Goal: Transaction & Acquisition: Purchase product/service

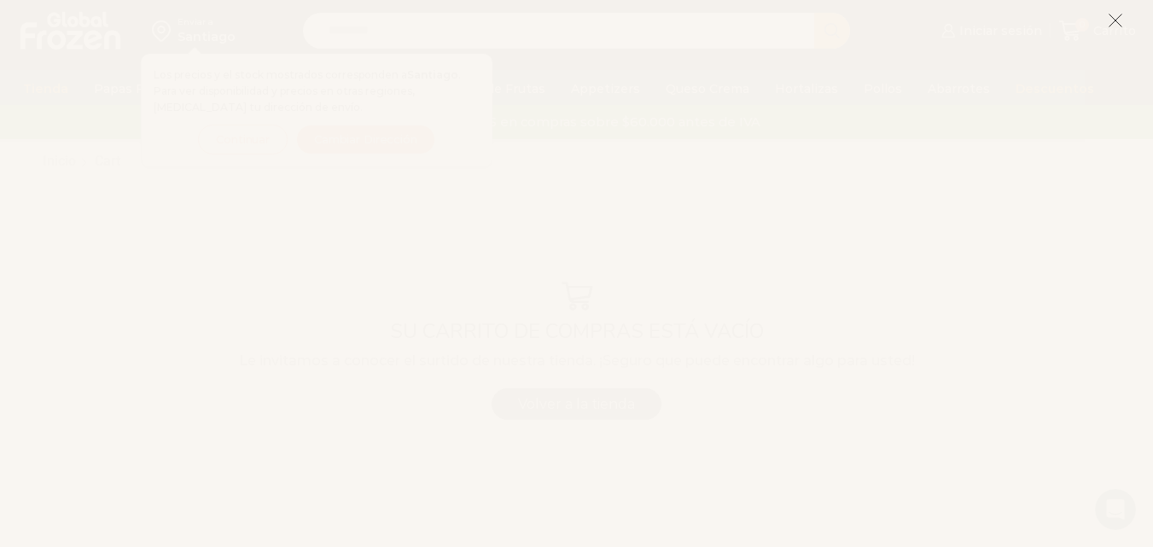
click at [1110, 20] on icon at bounding box center [1115, 20] width 15 height 15
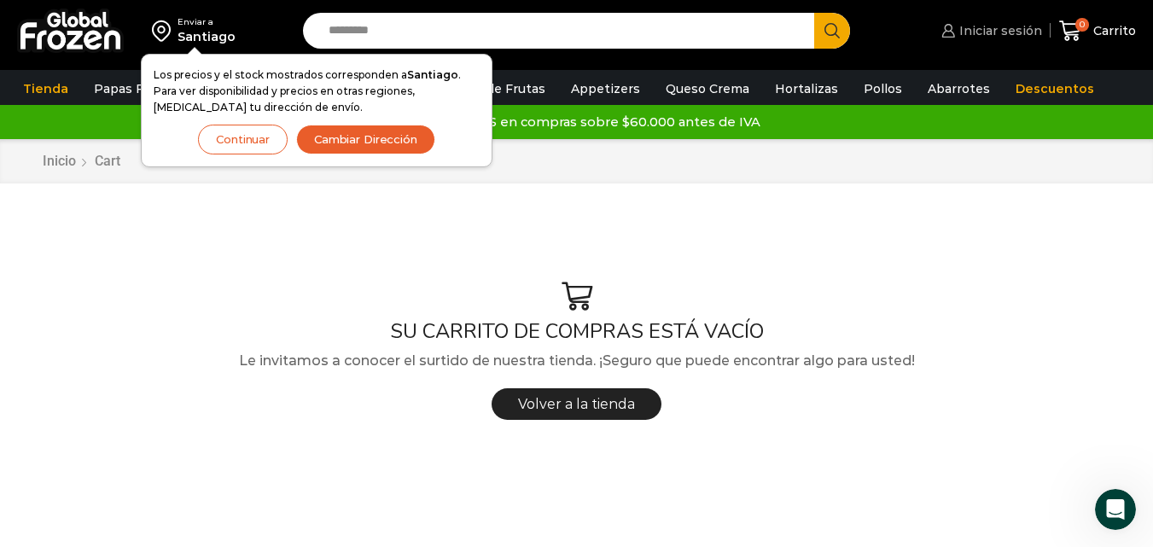
click at [995, 33] on span "Iniciar sesión" at bounding box center [998, 30] width 87 height 17
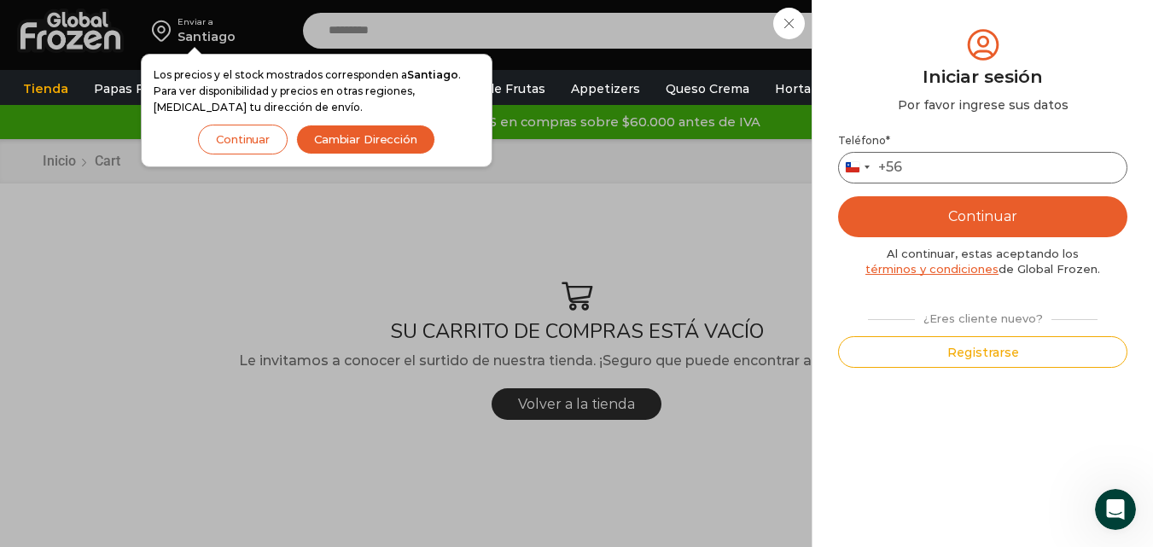
click at [929, 166] on input "Teléfono *" at bounding box center [982, 168] width 289 height 32
type input "*********"
click at [838, 196] on button "Continuar" at bounding box center [982, 216] width 289 height 41
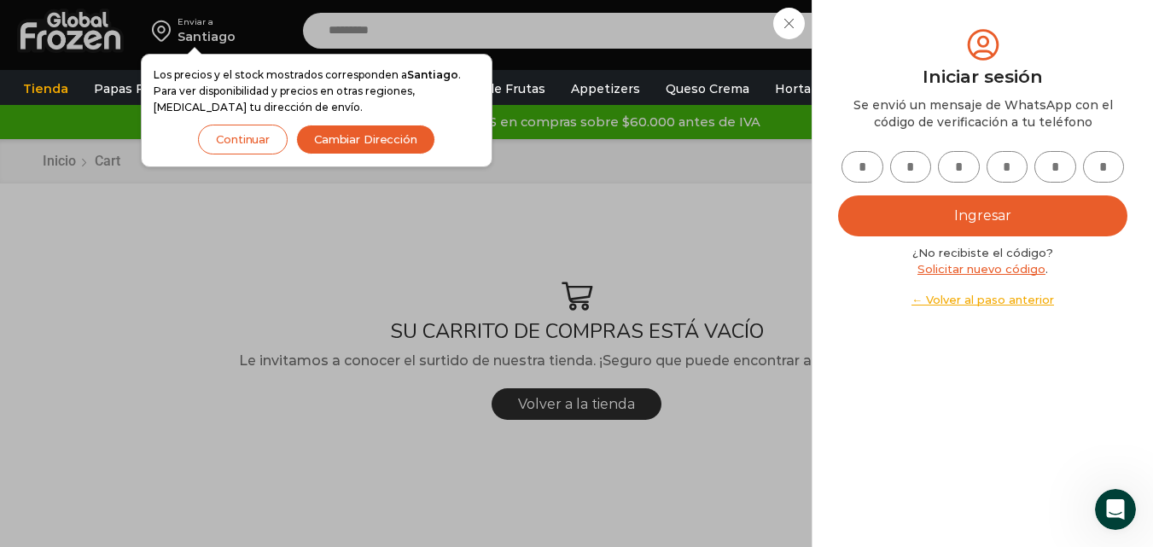
click at [850, 172] on input "text" at bounding box center [863, 167] width 42 height 32
type input "*"
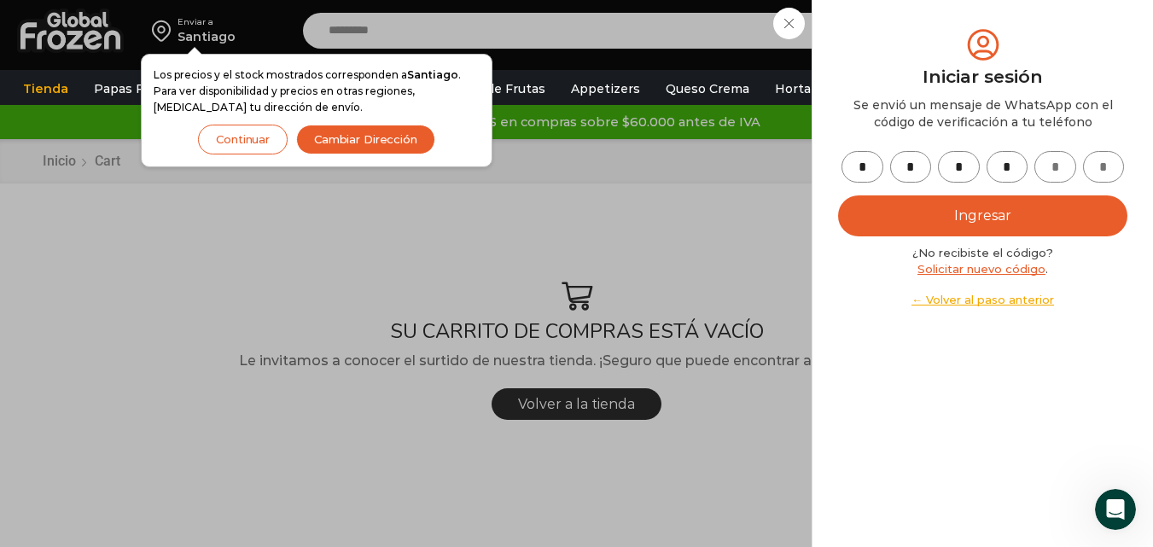
type input "*"
click at [977, 219] on button "Ingresar" at bounding box center [982, 215] width 289 height 41
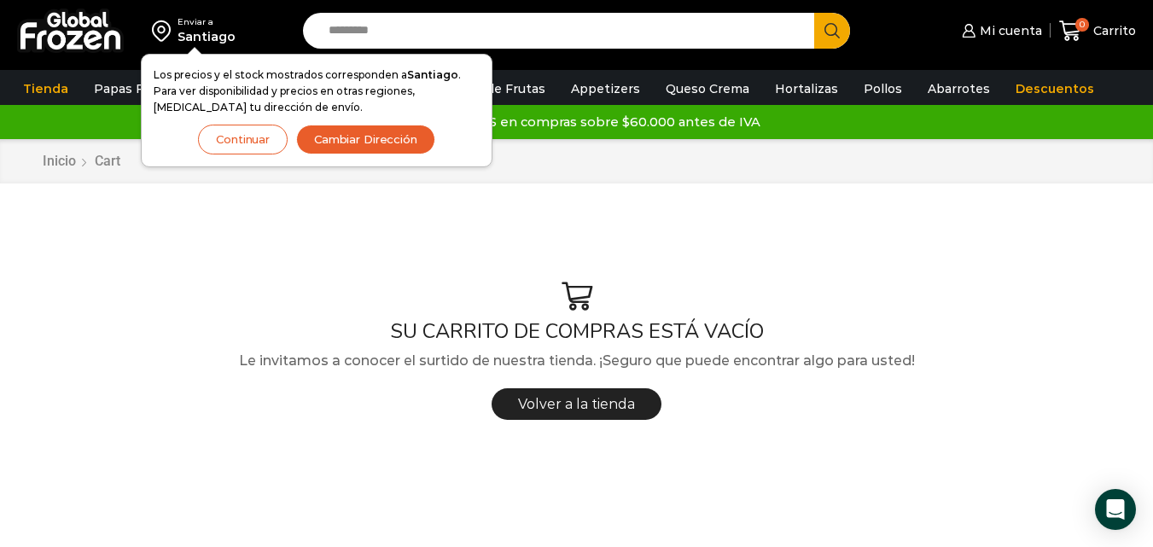
click at [251, 137] on button "Continuar" at bounding box center [243, 140] width 90 height 30
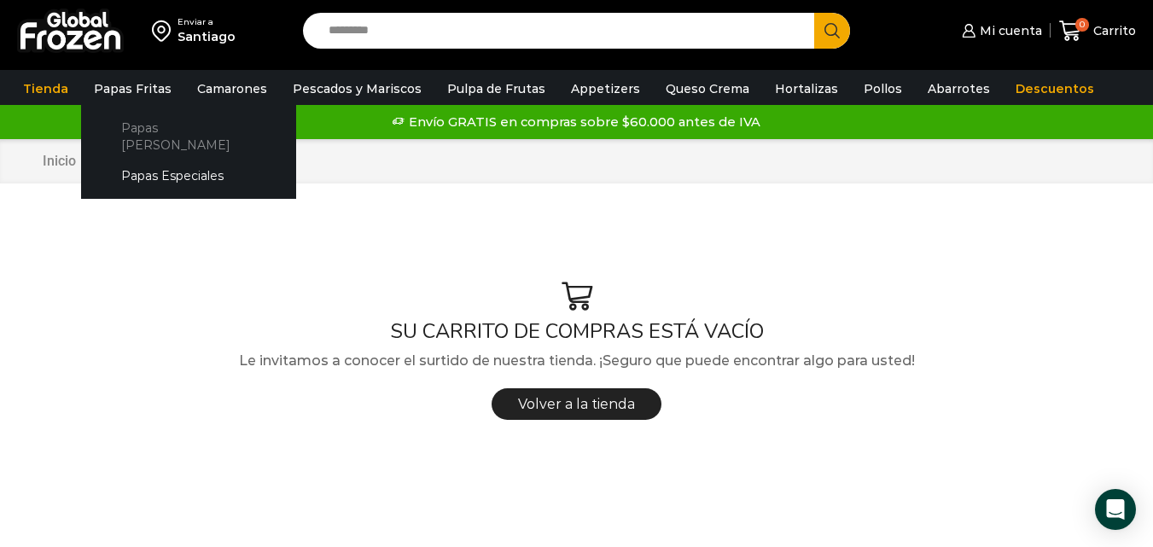
click at [137, 125] on link "Papas [PERSON_NAME]" at bounding box center [188, 136] width 181 height 49
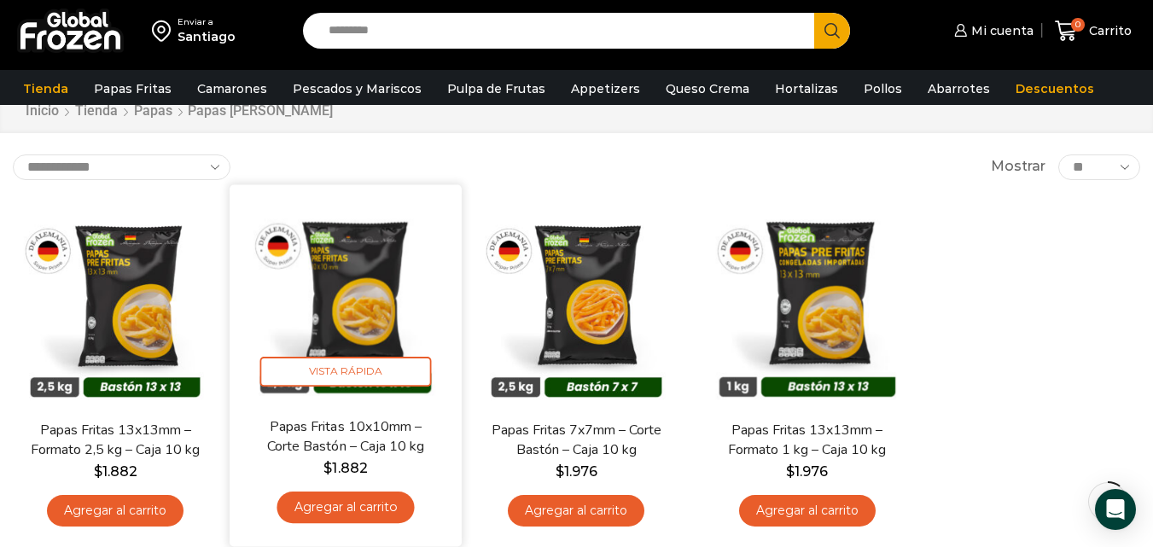
scroll to position [85, 0]
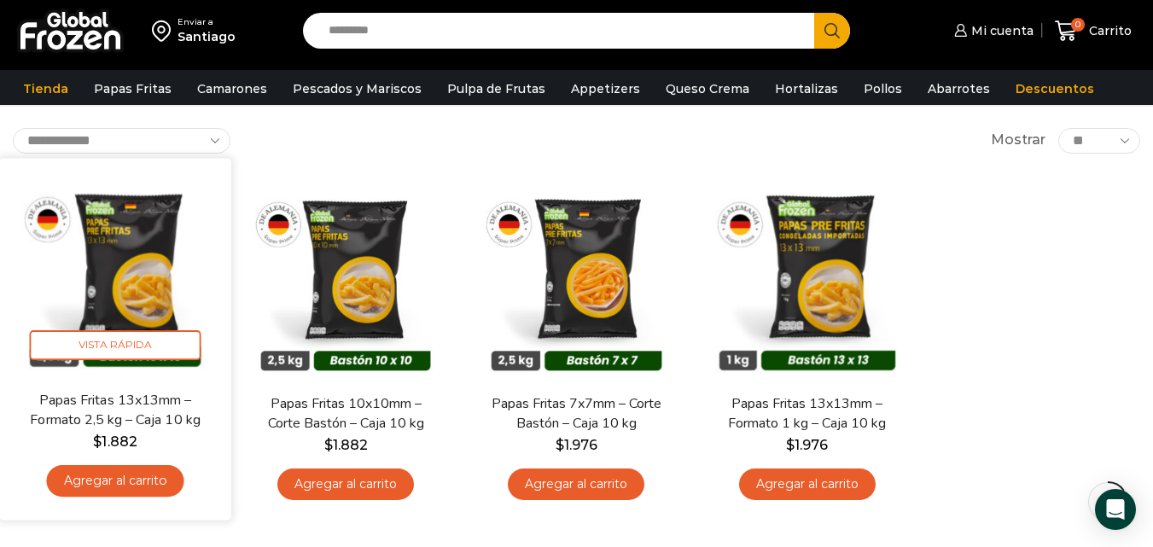
click at [100, 481] on link "Agregar al carrito" at bounding box center [115, 481] width 137 height 32
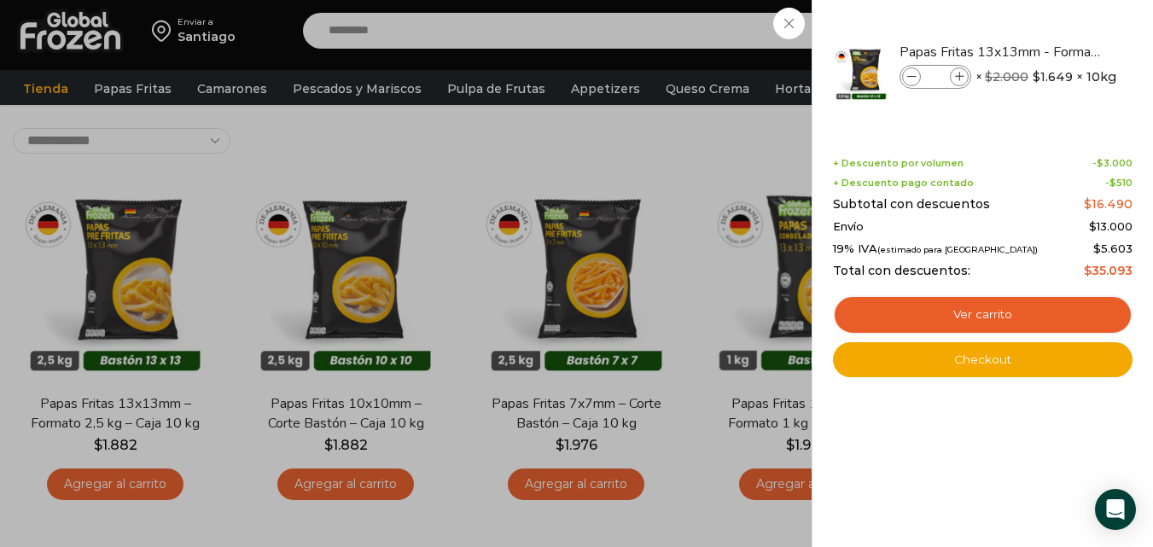
click at [1051, 51] on div "1 Carrito 1 1 Shopping Cart *" at bounding box center [1093, 31] width 85 height 40
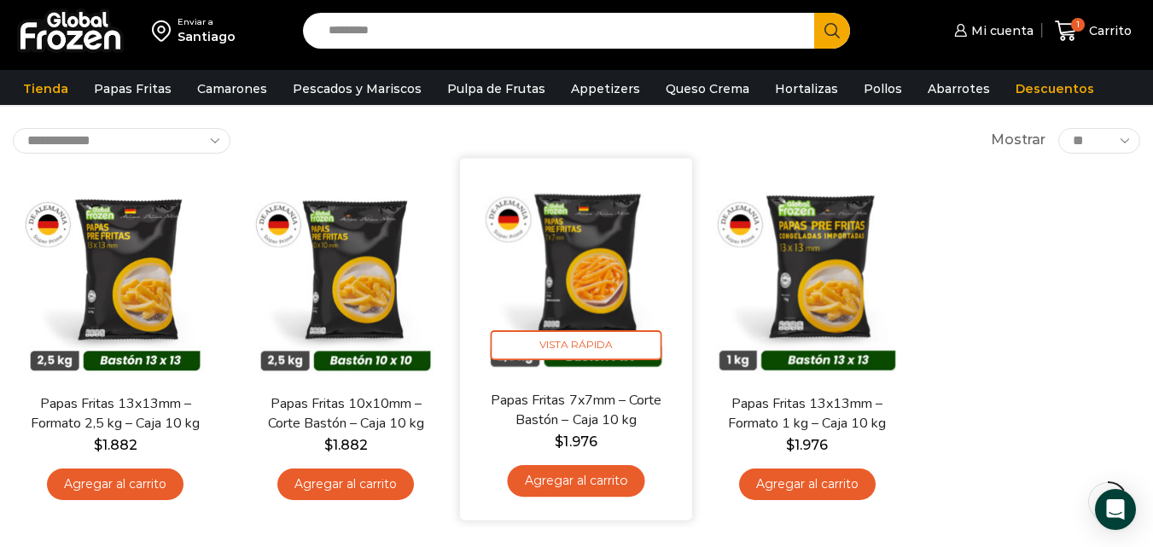
click at [557, 486] on link "Agregar al carrito" at bounding box center [576, 481] width 137 height 32
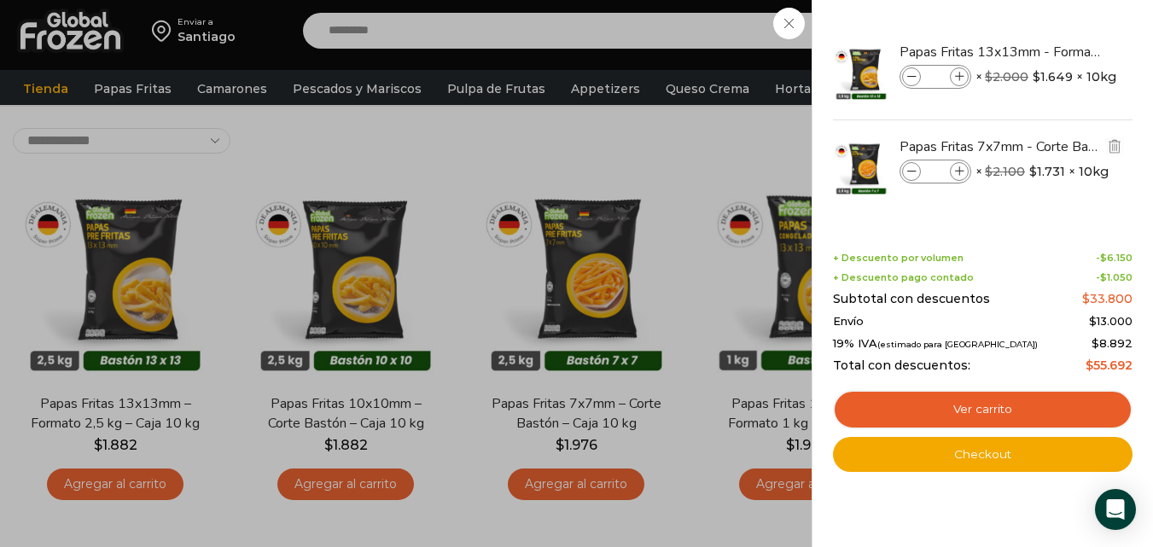
click at [955, 170] on icon at bounding box center [959, 171] width 9 height 9
type input "*"
click at [955, 169] on icon at bounding box center [959, 171] width 9 height 9
type input "*"
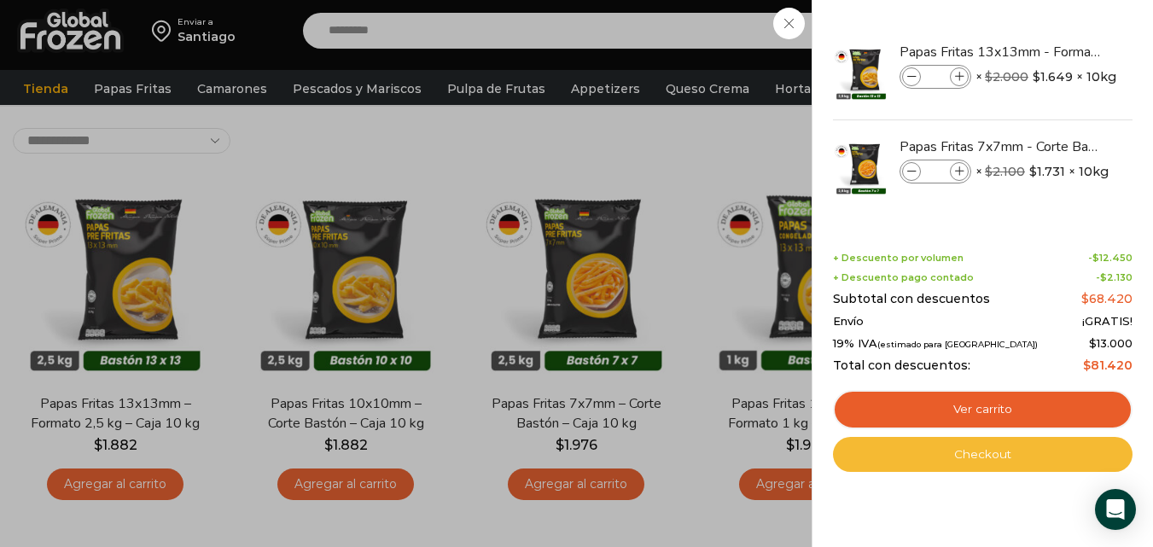
click at [964, 459] on link "Checkout" at bounding box center [983, 455] width 300 height 36
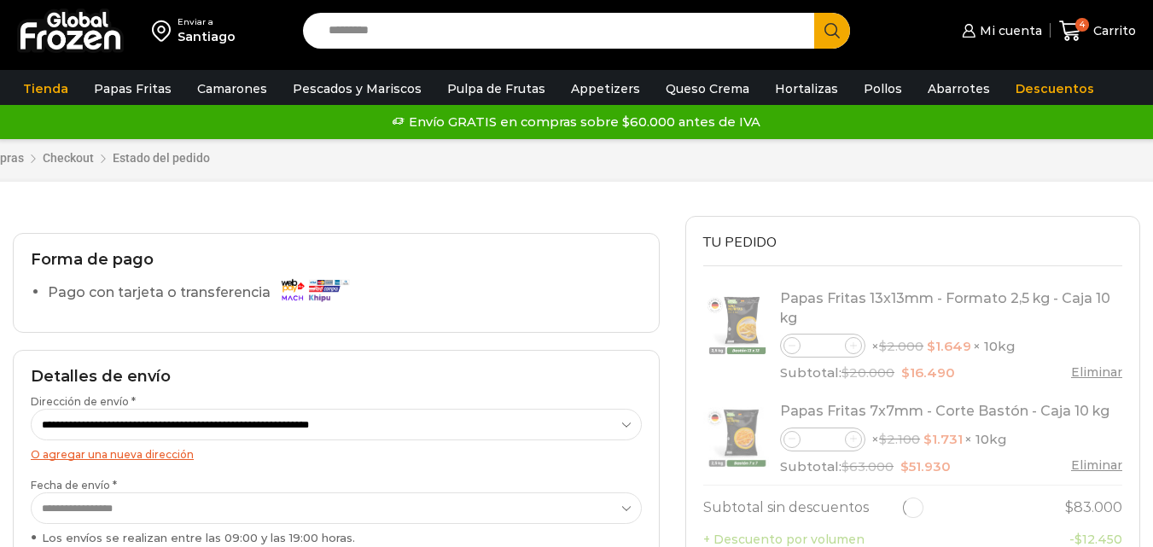
select select "*"
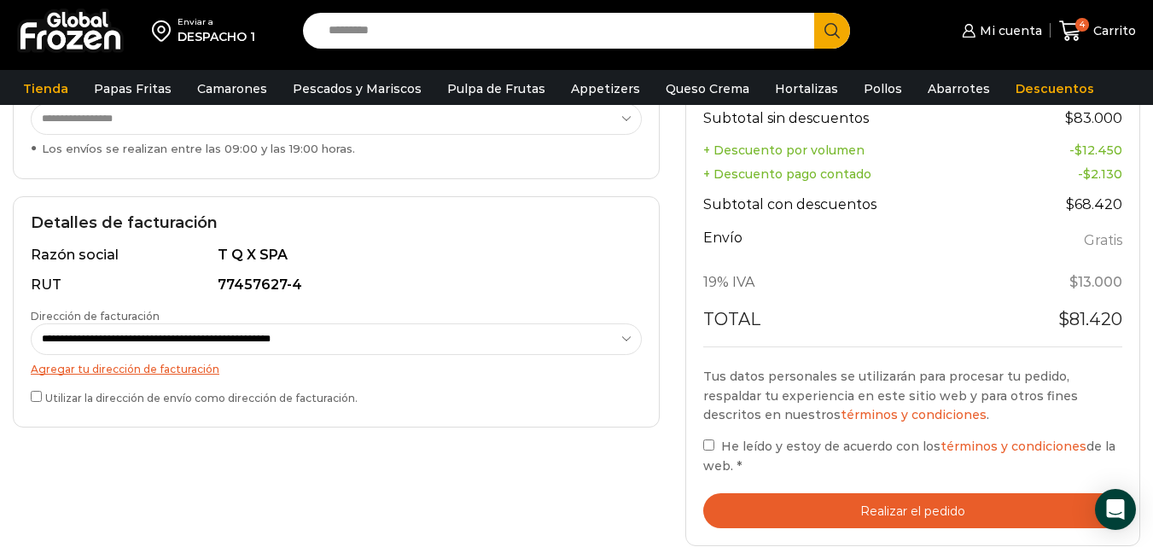
scroll to position [427, 0]
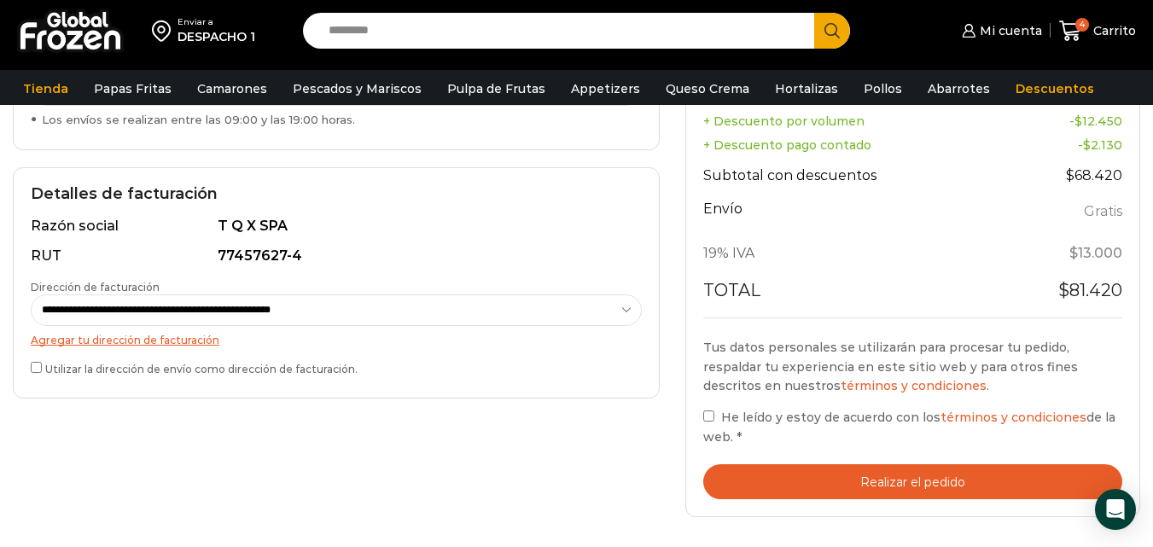
click at [877, 475] on button "Realizar el pedido" at bounding box center [912, 481] width 419 height 35
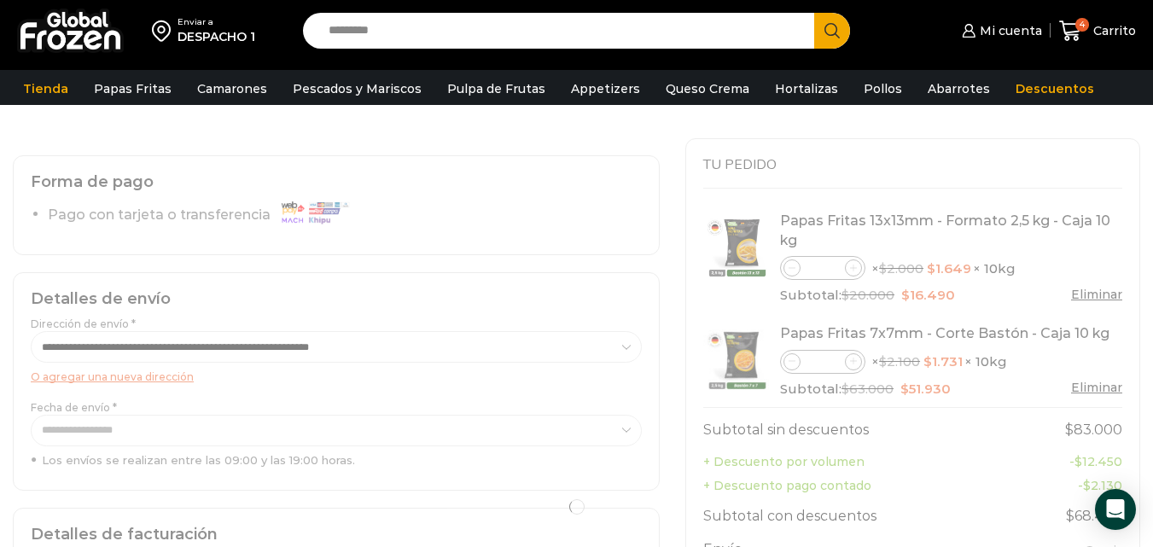
scroll to position [0, 0]
